Goal: Register for event/course

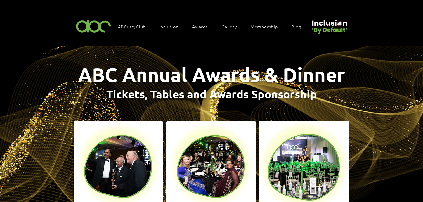
scroll to position [76, 0]
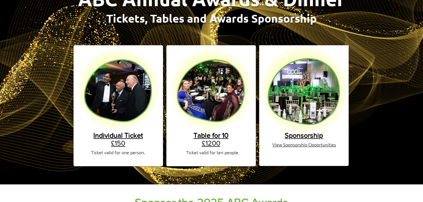
drag, startPoint x: 0, startPoint y: 0, endPoint x: 127, endPoint y: 131, distance: 182.6
click at [127, 131] on span "Individual Ticket" at bounding box center [118, 135] width 50 height 8
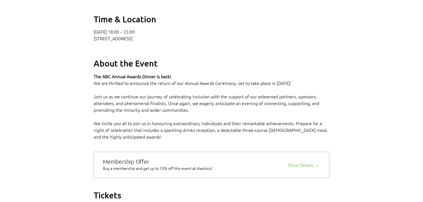
scroll to position [398, 0]
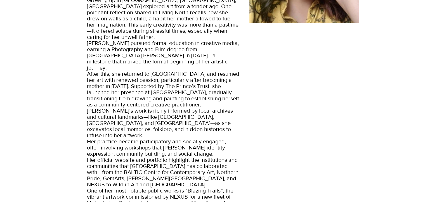
scroll to position [145, 0]
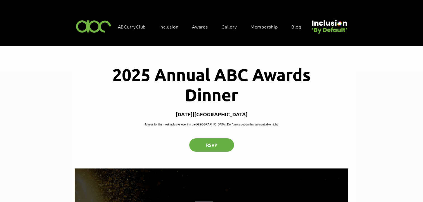
scroll to position [255, 0]
